Goal: Task Accomplishment & Management: Manage account settings

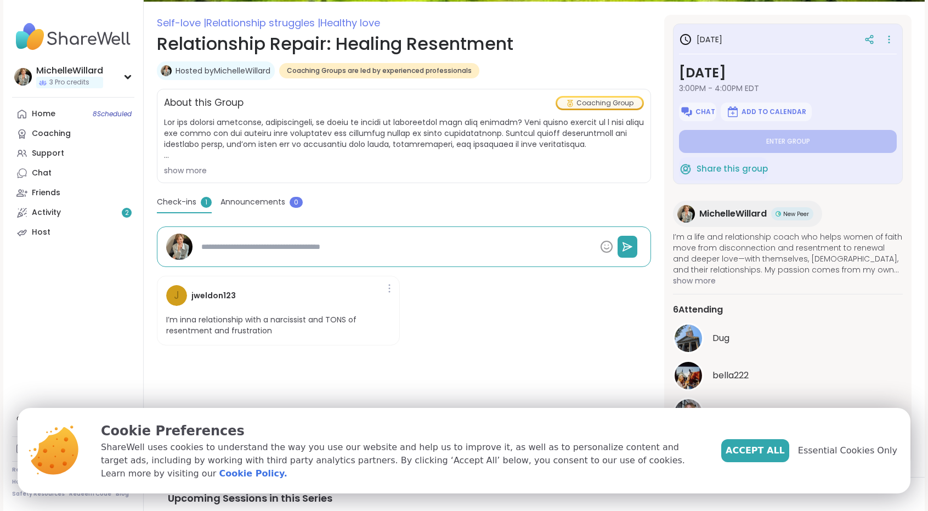
scroll to position [165, 0]
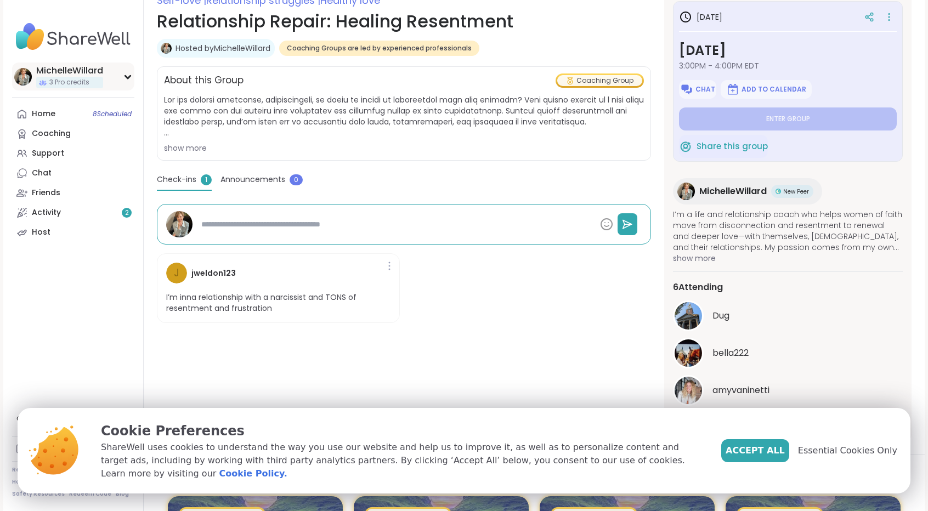
click at [60, 71] on div "MichelleWillard" at bounding box center [69, 71] width 67 height 12
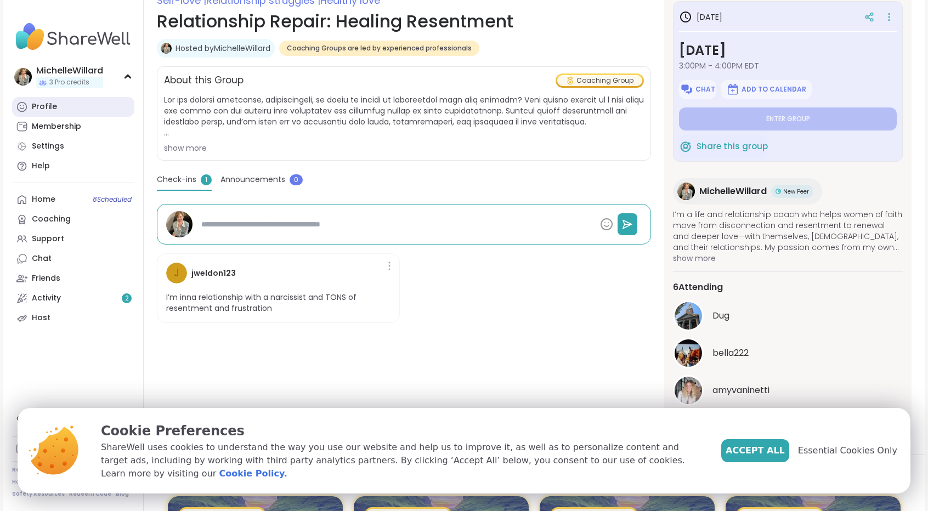
click at [35, 108] on div "Profile" at bounding box center [44, 107] width 25 height 11
type textarea "*"
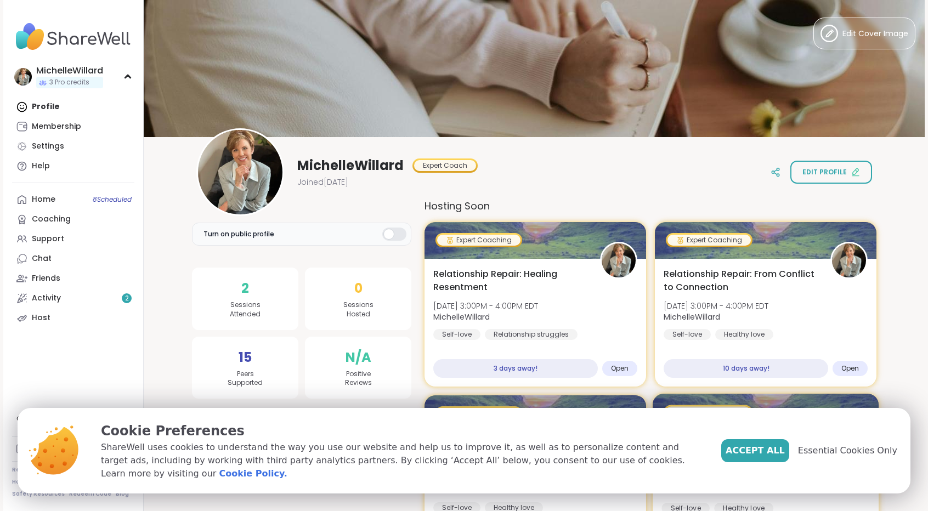
click at [773, 457] on span "Accept All" at bounding box center [755, 450] width 59 height 13
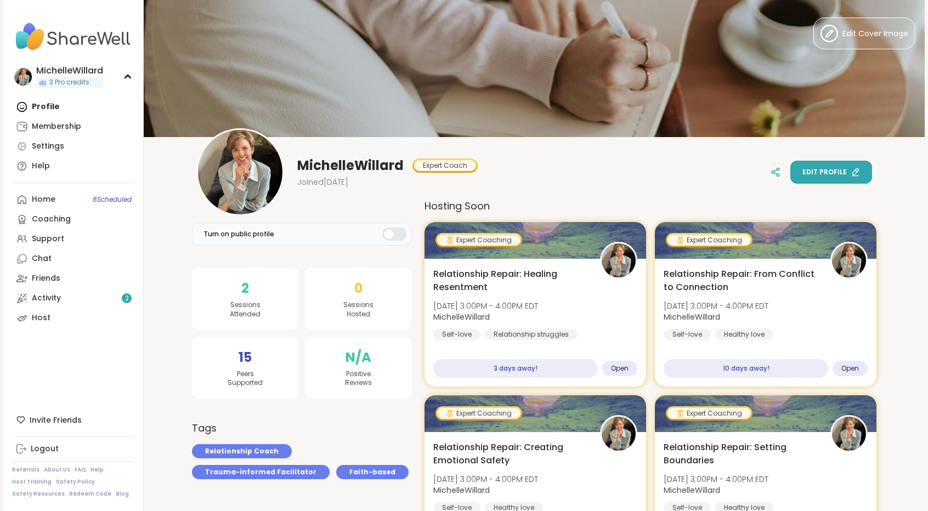
click at [828, 173] on span "Edit profile" at bounding box center [825, 172] width 44 height 10
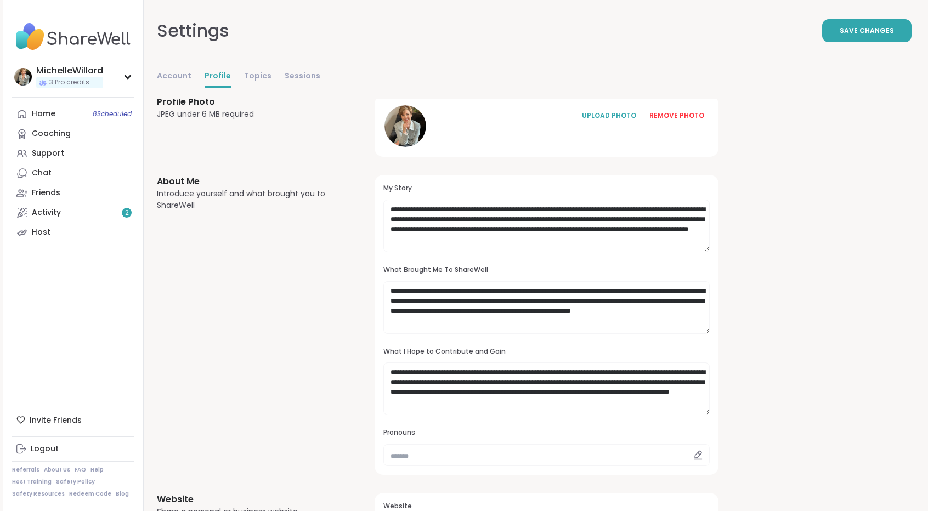
scroll to position [55, 0]
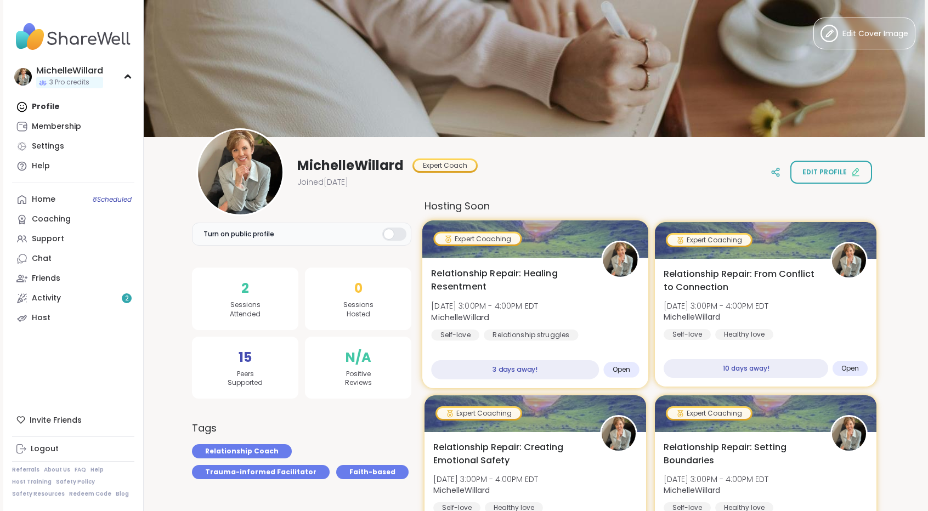
click at [481, 276] on span "Relationship Repair: Healing Resentment" at bounding box center [510, 280] width 158 height 27
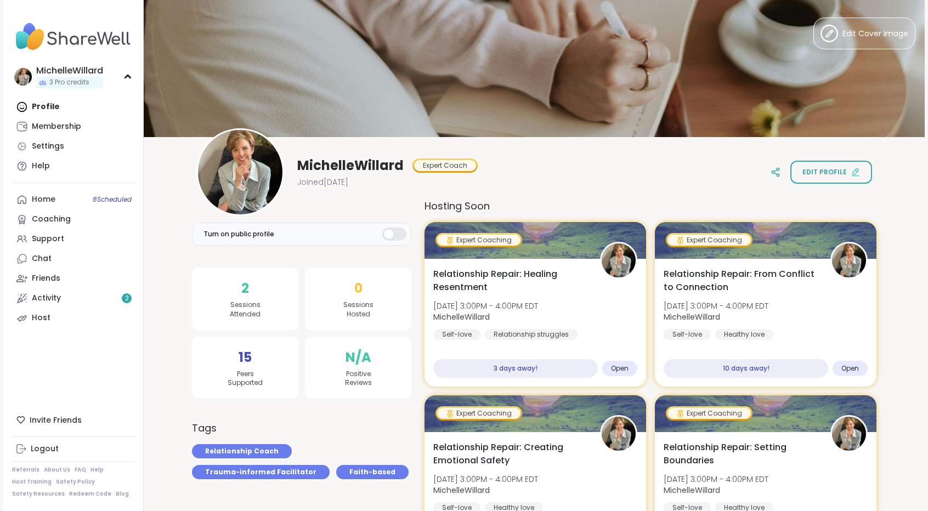
click at [382, 166] on span "MichelleWillard" at bounding box center [350, 166] width 106 height 18
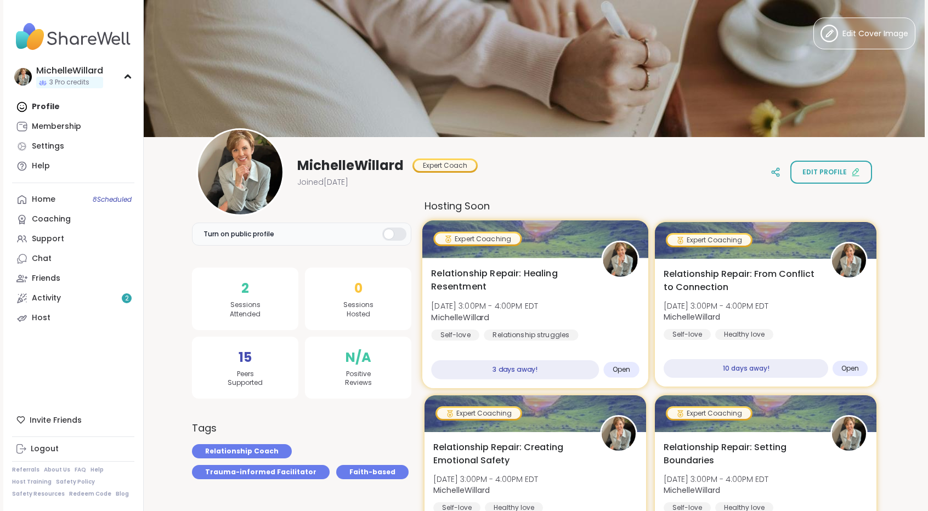
click at [626, 375] on div "Open" at bounding box center [622, 370] width 36 height 16
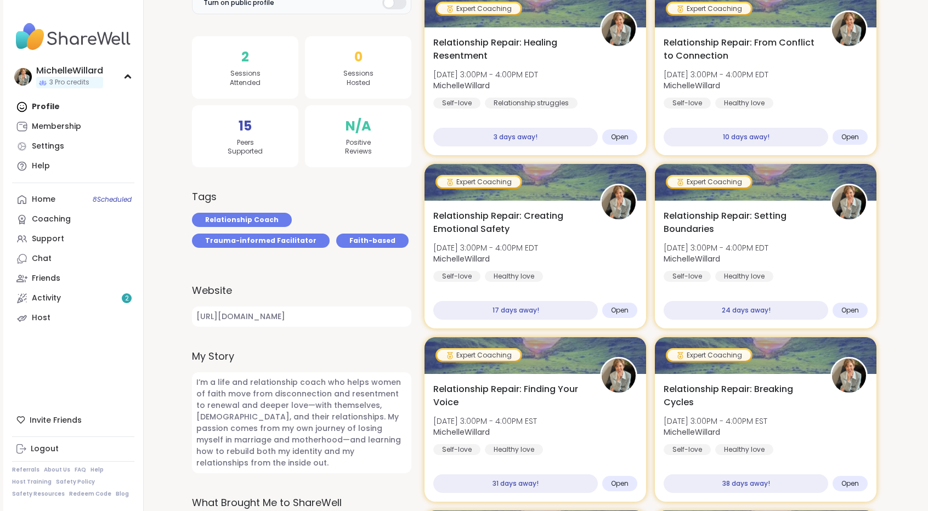
scroll to position [110, 0]
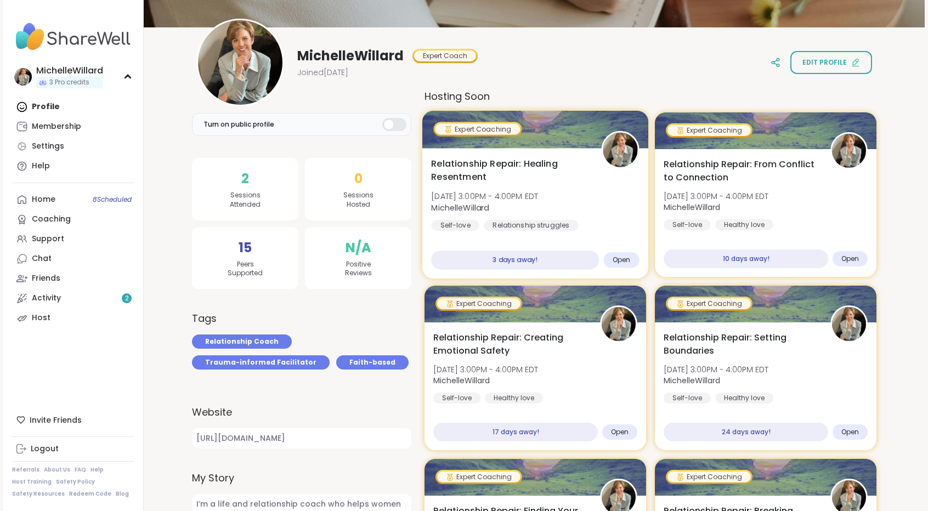
click at [555, 130] on div at bounding box center [536, 129] width 226 height 37
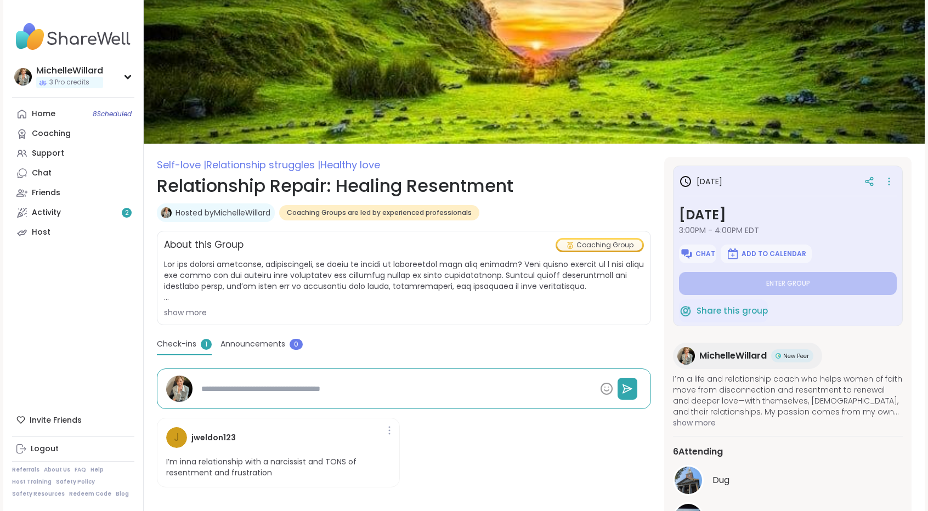
click at [189, 317] on div "show more" at bounding box center [404, 312] width 480 height 11
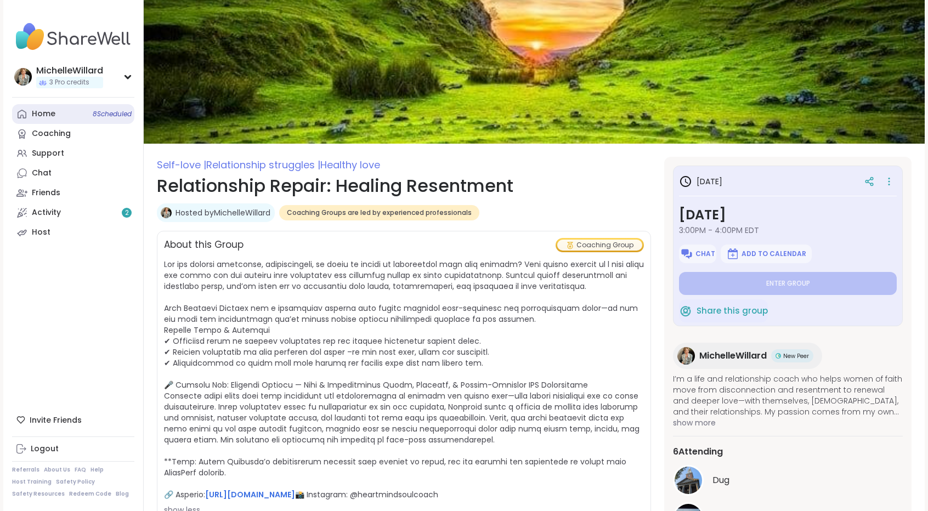
click at [50, 109] on div "Home 8 Scheduled" at bounding box center [44, 114] width 24 height 11
type textarea "*"
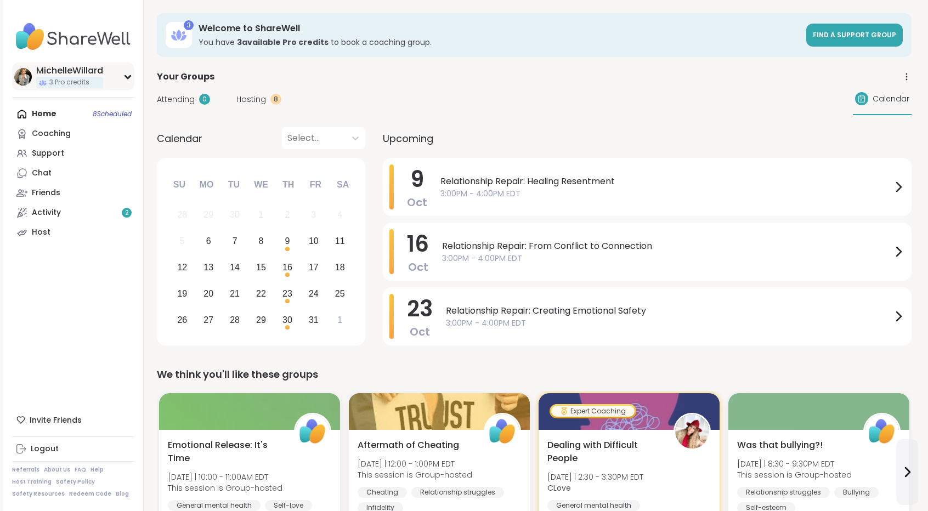
click at [64, 68] on div "MichelleWillard" at bounding box center [69, 71] width 67 height 12
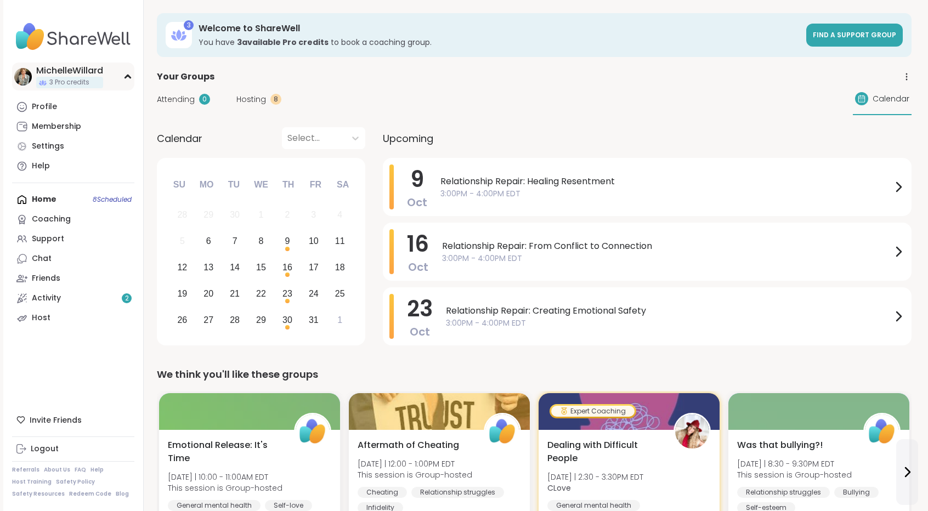
click at [92, 72] on div "MichelleWillard" at bounding box center [69, 71] width 67 height 12
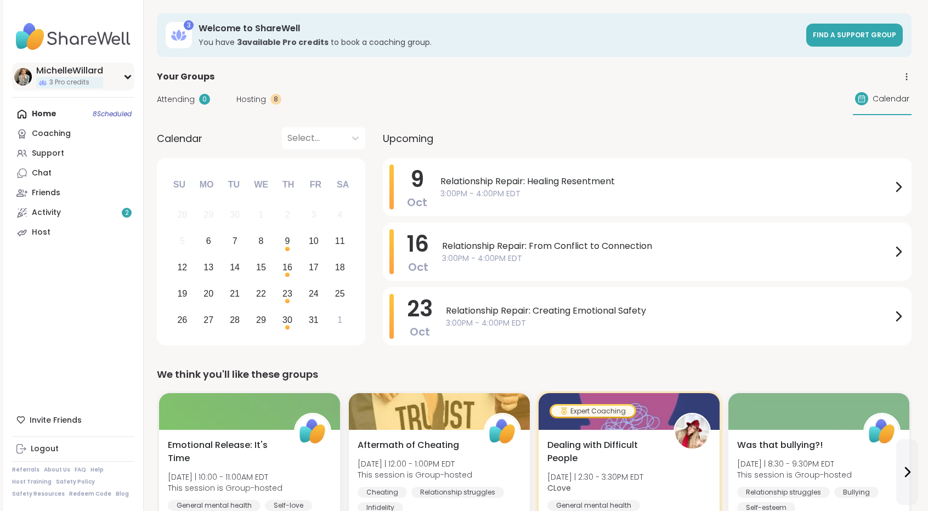
click at [93, 72] on div "MichelleWillard" at bounding box center [69, 71] width 67 height 12
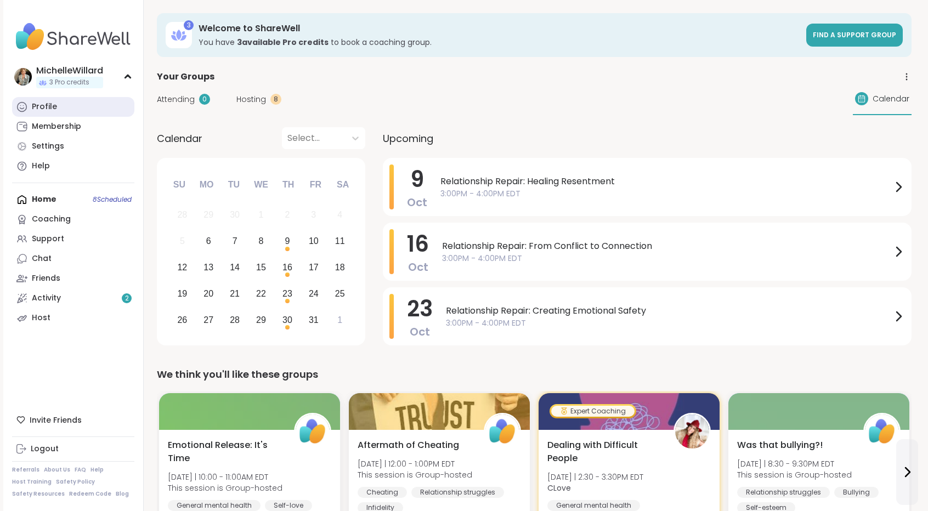
click at [49, 108] on div "Profile" at bounding box center [44, 107] width 25 height 11
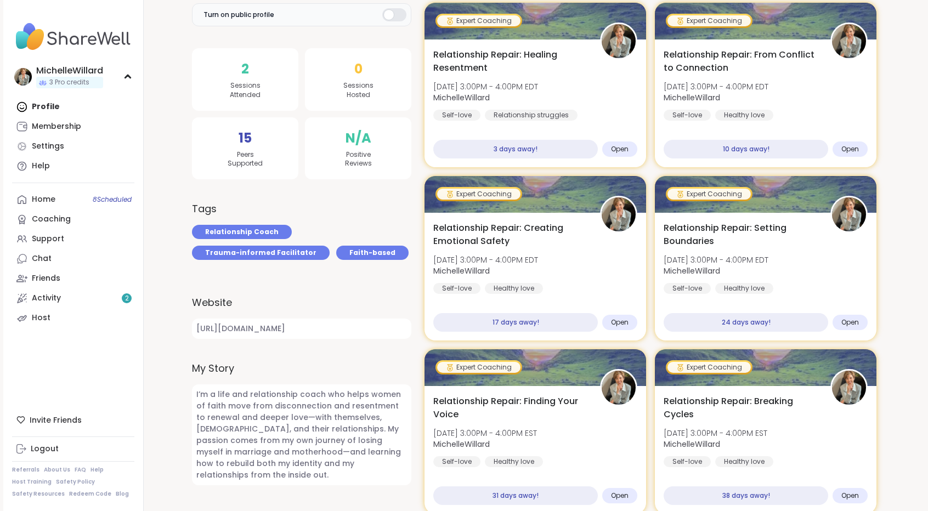
scroll to position [439, 0]
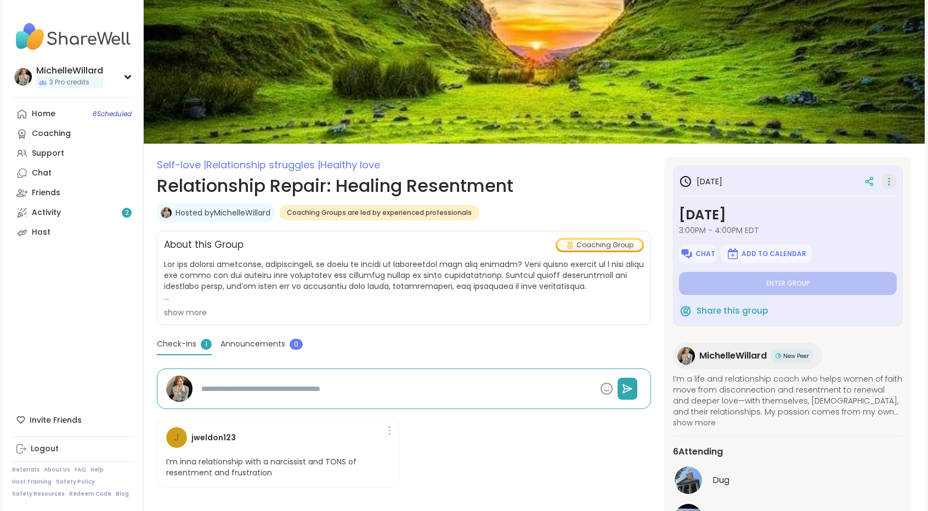
click at [894, 182] on icon at bounding box center [889, 181] width 11 height 15
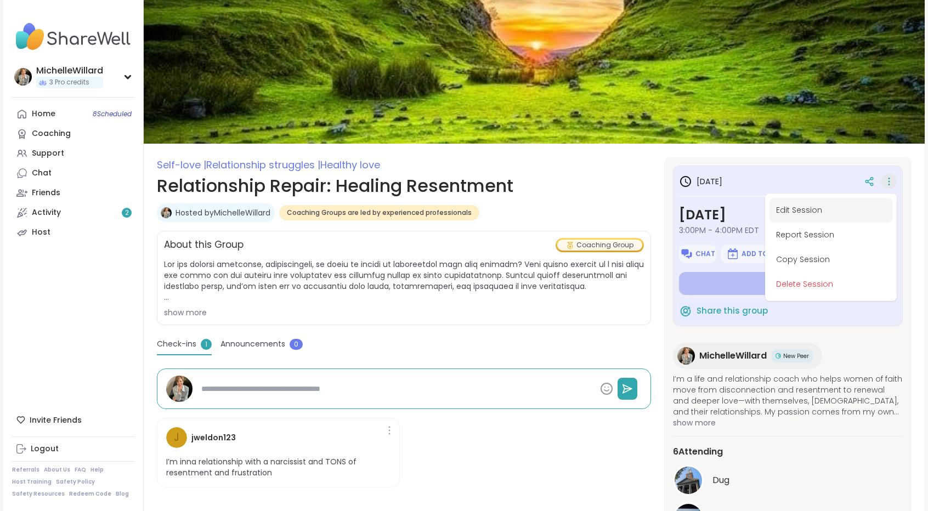
click at [810, 210] on button "Edit Session" at bounding box center [831, 210] width 123 height 25
type textarea "*"
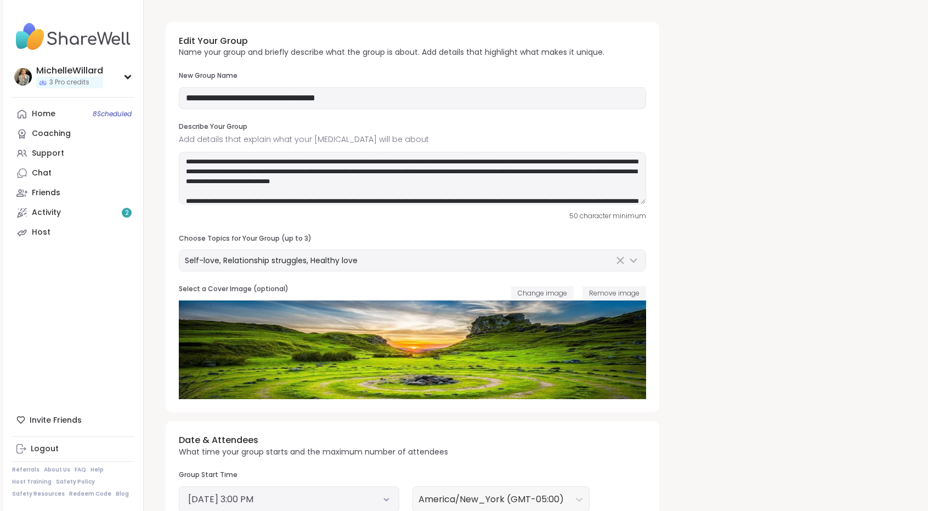
type input "**********"
type textarea "**********"
click at [344, 170] on textarea at bounding box center [413, 178] width 468 height 53
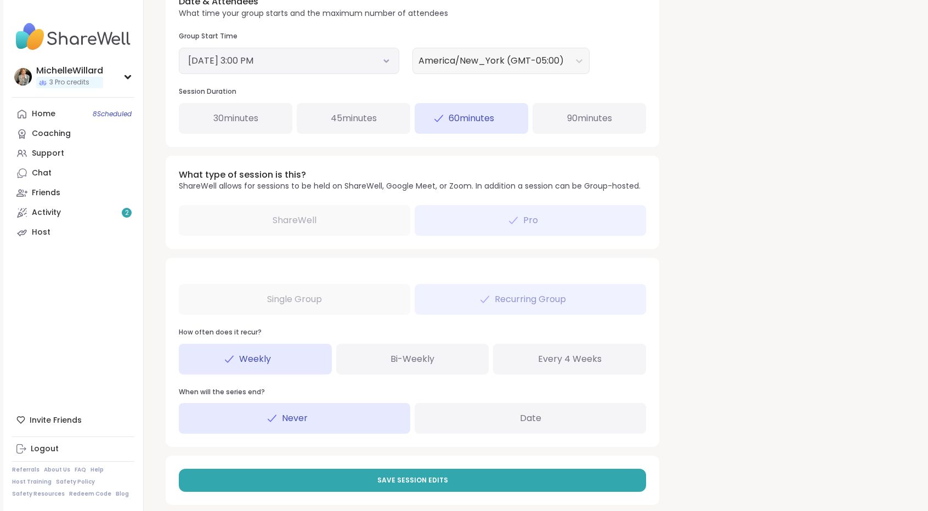
scroll to position [452, 0]
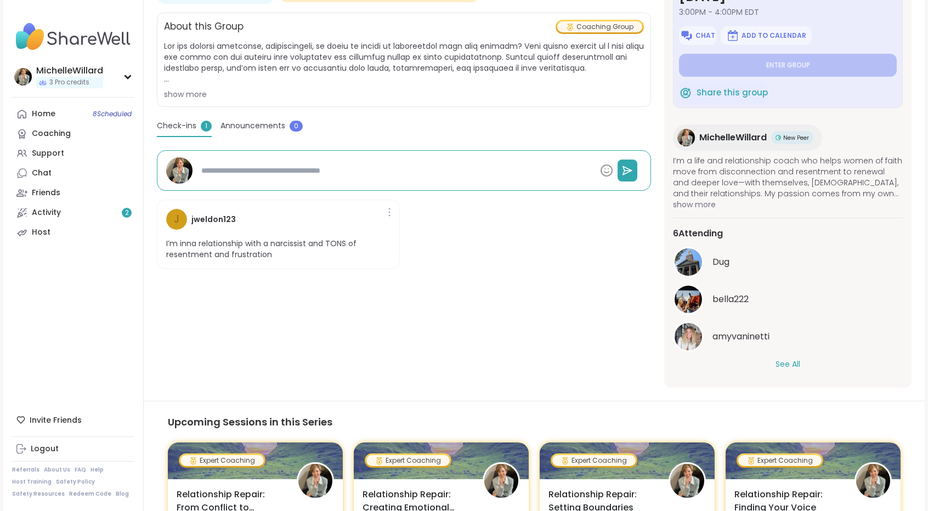
scroll to position [219, 0]
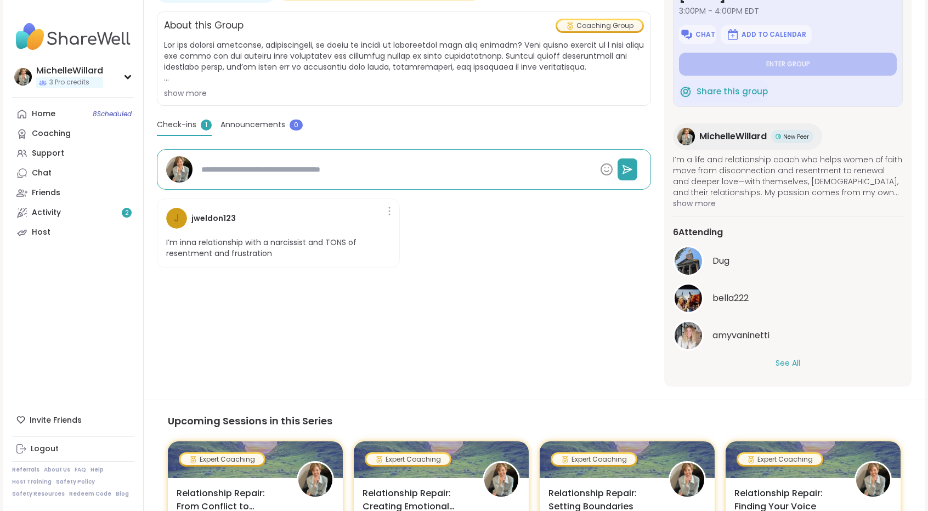
click at [794, 362] on button "See All" at bounding box center [788, 364] width 25 height 12
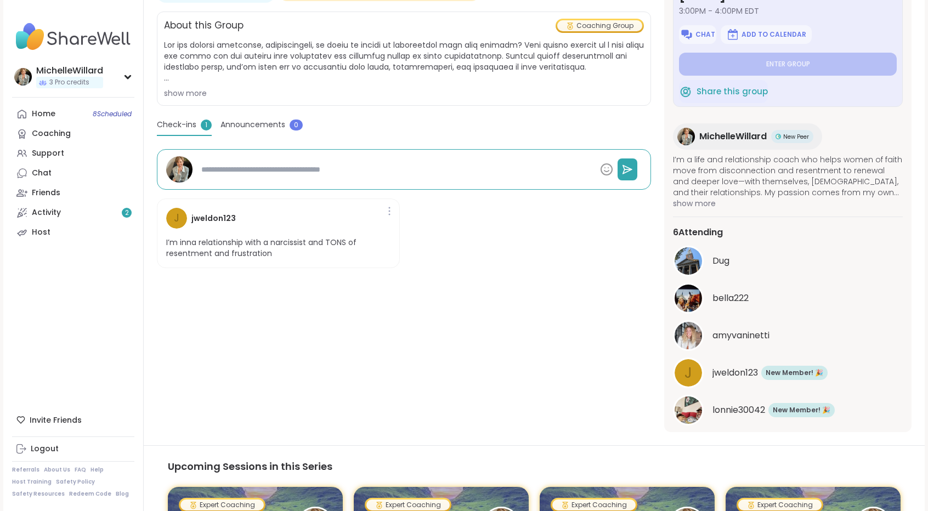
scroll to position [0, 0]
